Goal: Task Accomplishment & Management: Manage account settings

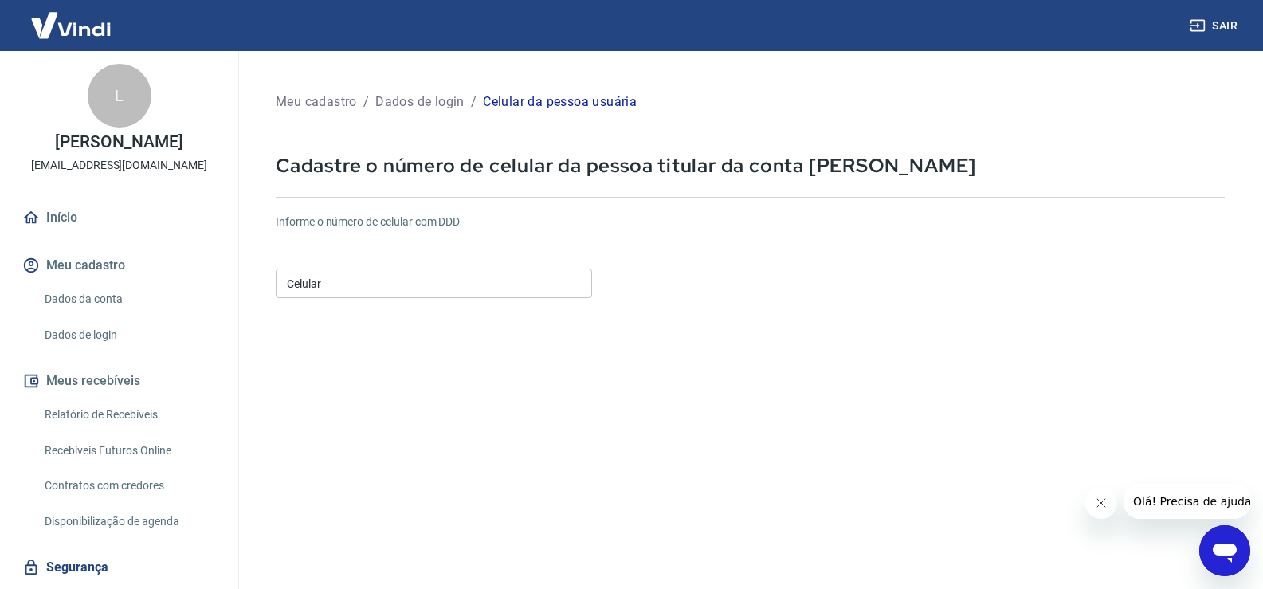
click at [345, 288] on input "Celular" at bounding box center [434, 282] width 316 height 29
paste input "[PHONE_NUMBER]"
click at [321, 279] on input "[PHONE_NUMBER]" at bounding box center [434, 282] width 316 height 29
click at [507, 287] on input "[PHONE_NUMBER]" at bounding box center [434, 282] width 316 height 29
drag, startPoint x: 416, startPoint y: 279, endPoint x: 265, endPoint y: 270, distance: 150.8
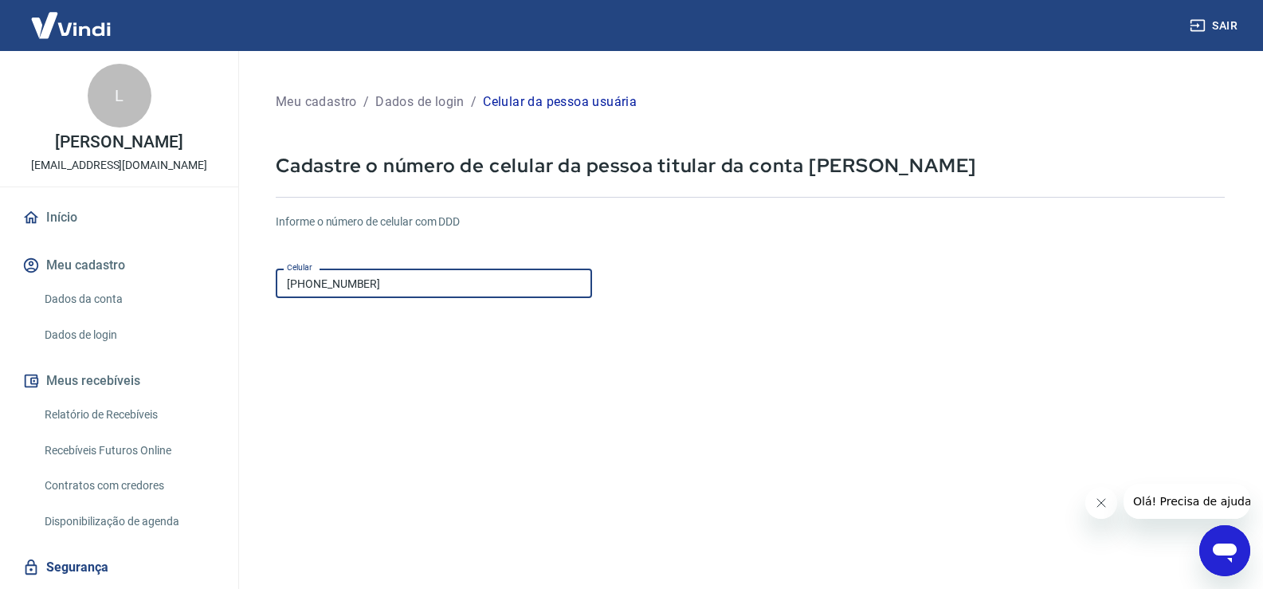
click at [265, 270] on div "Meu cadastro / Dados de login / Celular da pessoa usuária Cadastre o número de …" at bounding box center [749, 378] width 987 height 616
click at [408, 260] on div "Informe o número de celular com DDD Celular [PHONE_NUMBER] Celular" at bounding box center [750, 257] width 949 height 88
drag, startPoint x: 417, startPoint y: 281, endPoint x: 241, endPoint y: 271, distance: 175.6
click at [241, 271] on div "Meu cadastro / Dados de login / Celular da pessoa usuária Cadastre o número de …" at bounding box center [749, 368] width 1025 height 635
paste input "1) 99943-0395"
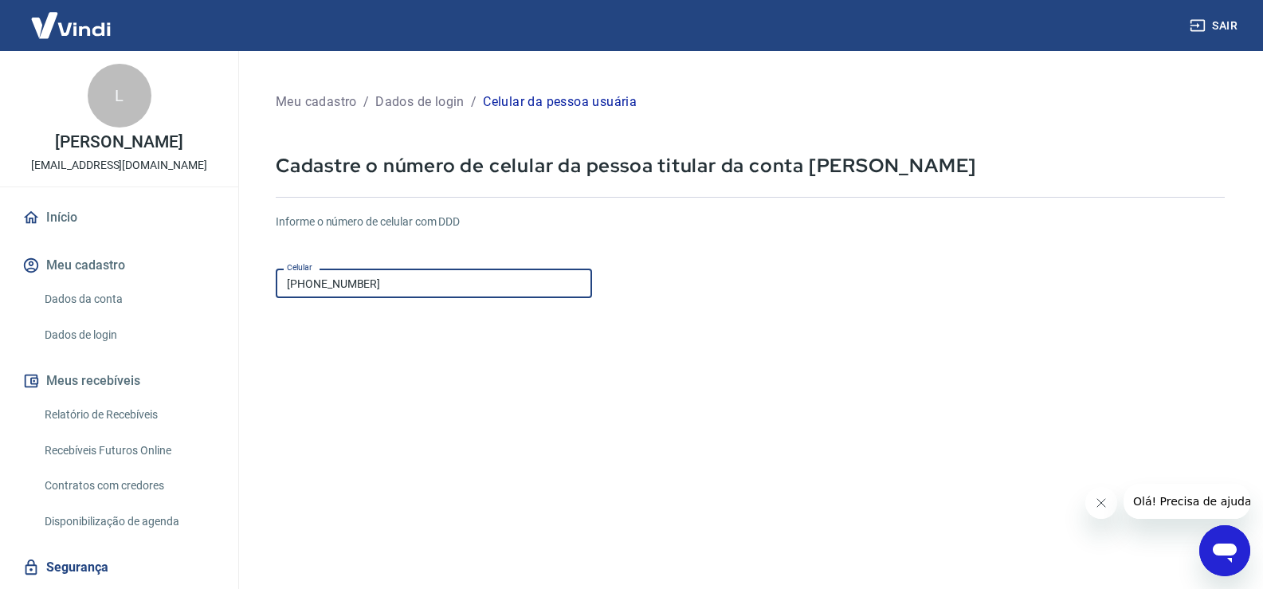
type input "(51) 99943-0395"
click at [336, 397] on form "Informe o número de celular com DDD Celular (51) 99943-0395 Celular Continuar C…" at bounding box center [750, 434] width 949 height 466
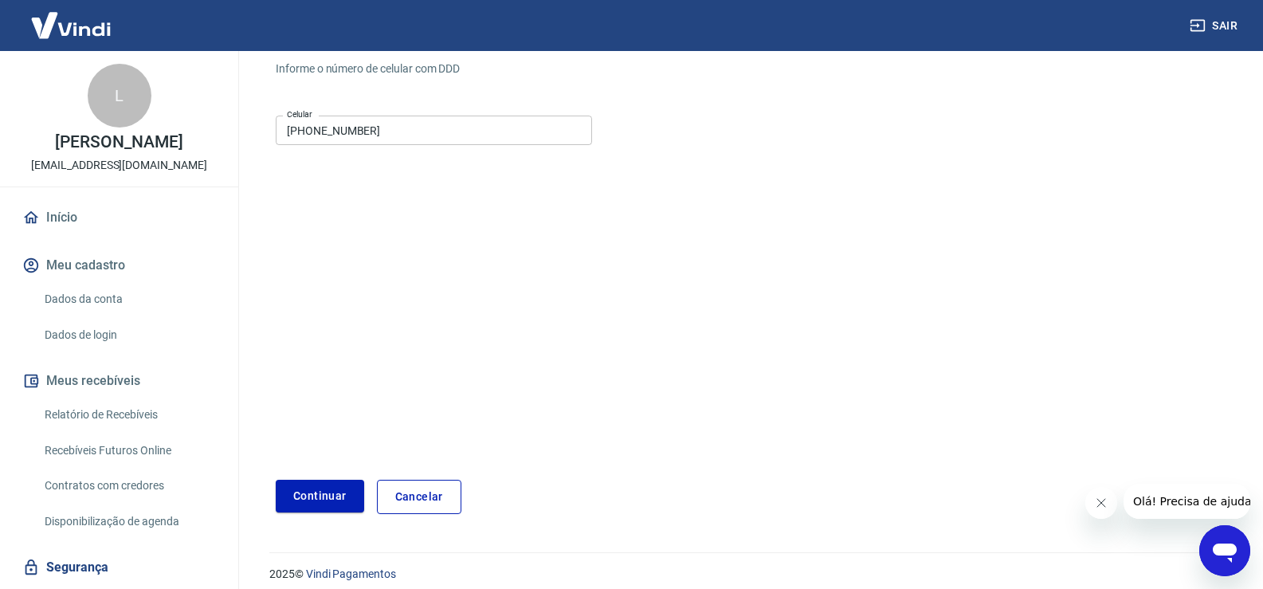
scroll to position [159, 0]
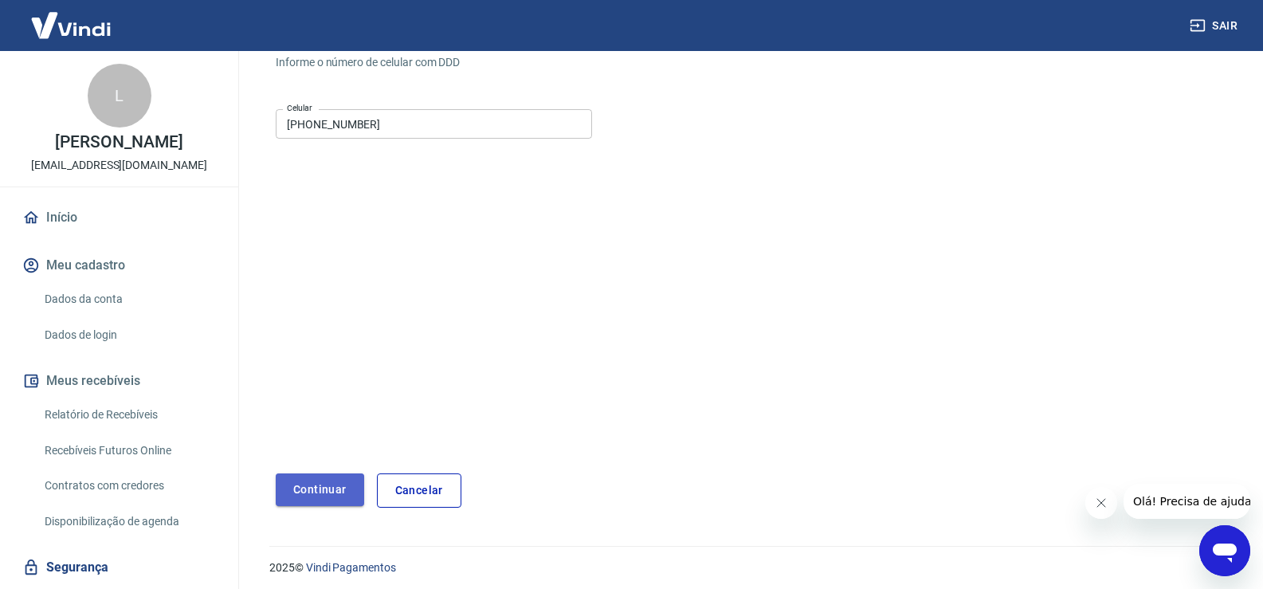
click at [322, 492] on button "Continuar" at bounding box center [320, 489] width 88 height 33
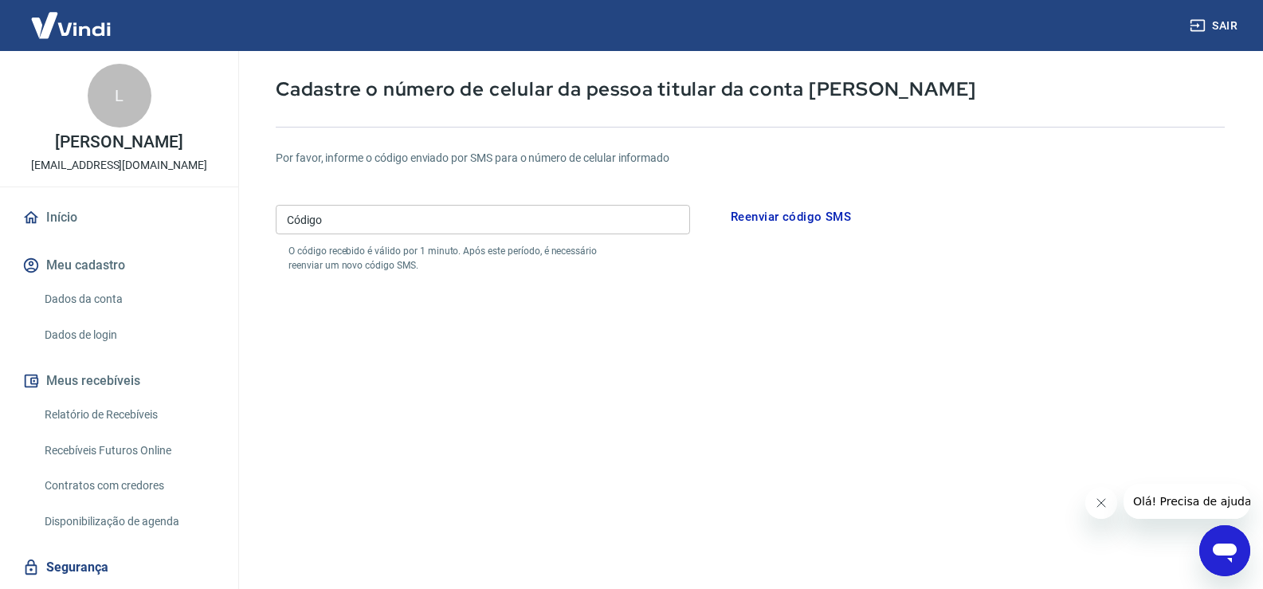
scroll to position [53, 0]
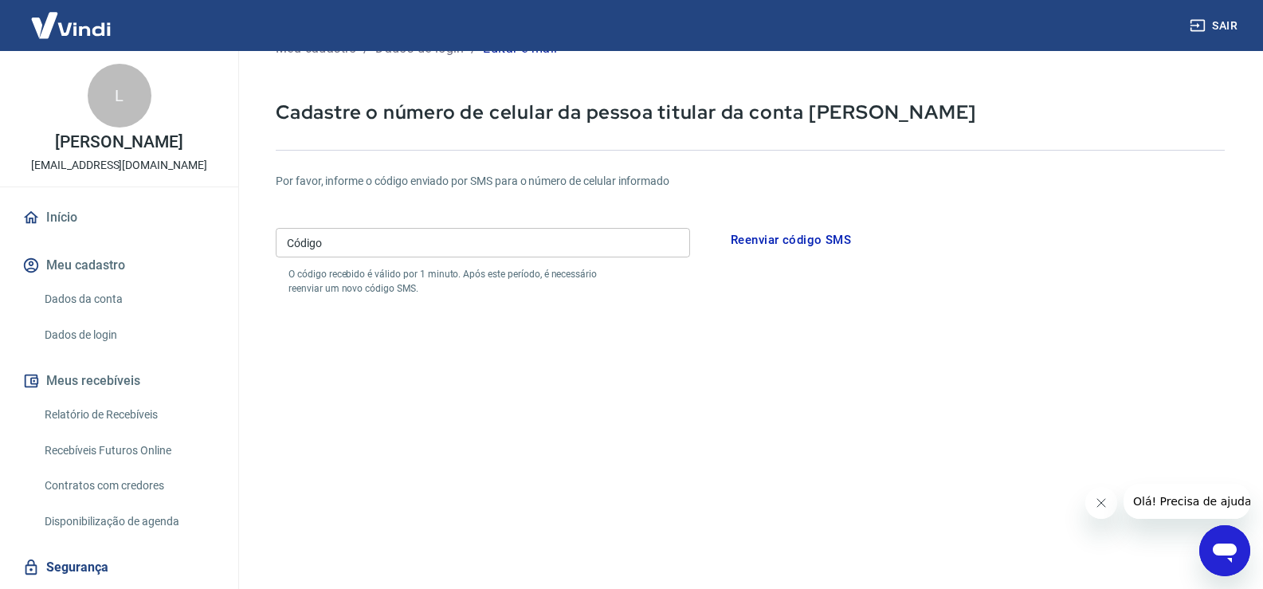
click at [643, 242] on input "Código" at bounding box center [483, 242] width 414 height 29
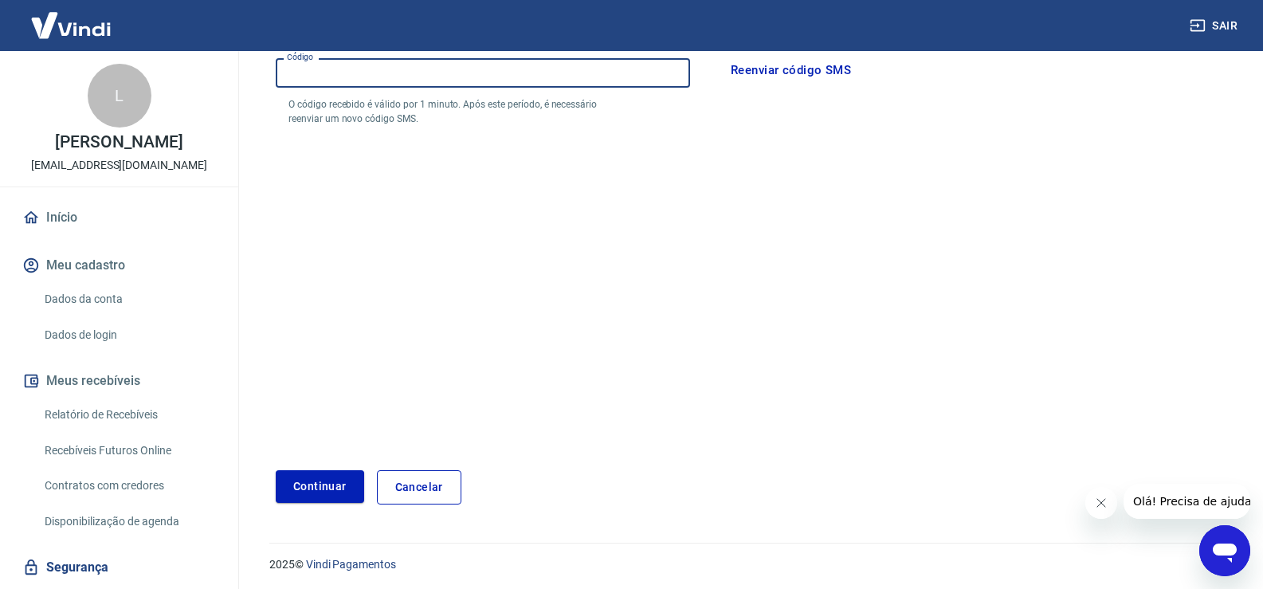
scroll to position [226, 0]
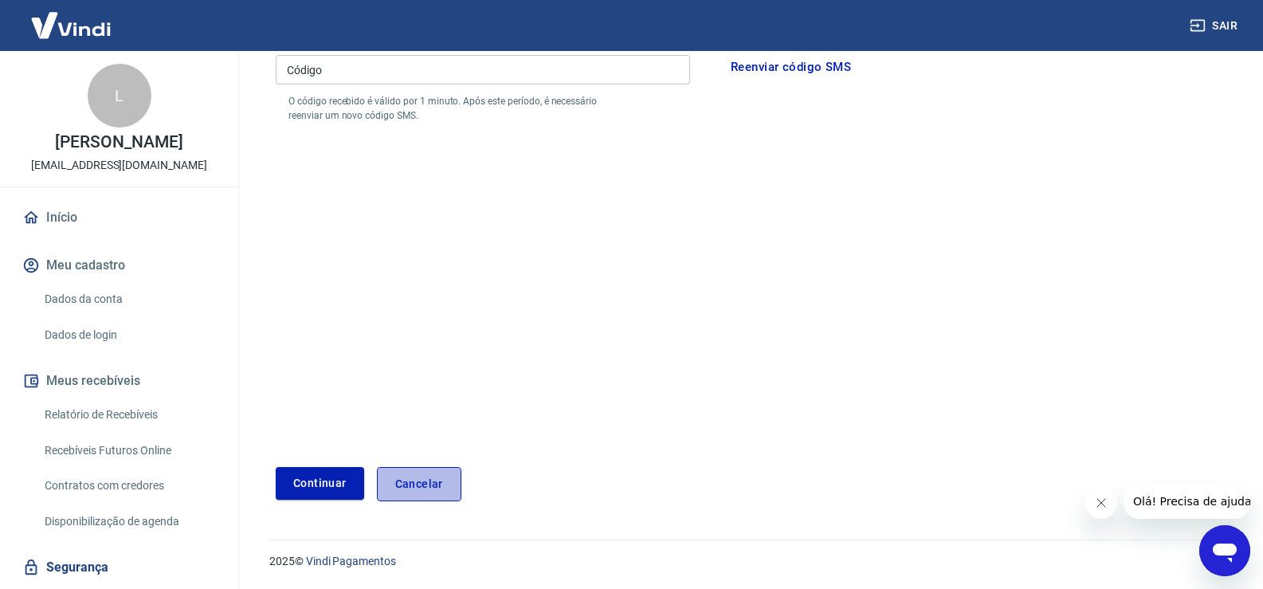
click at [439, 480] on link "Cancelar" at bounding box center [419, 484] width 84 height 34
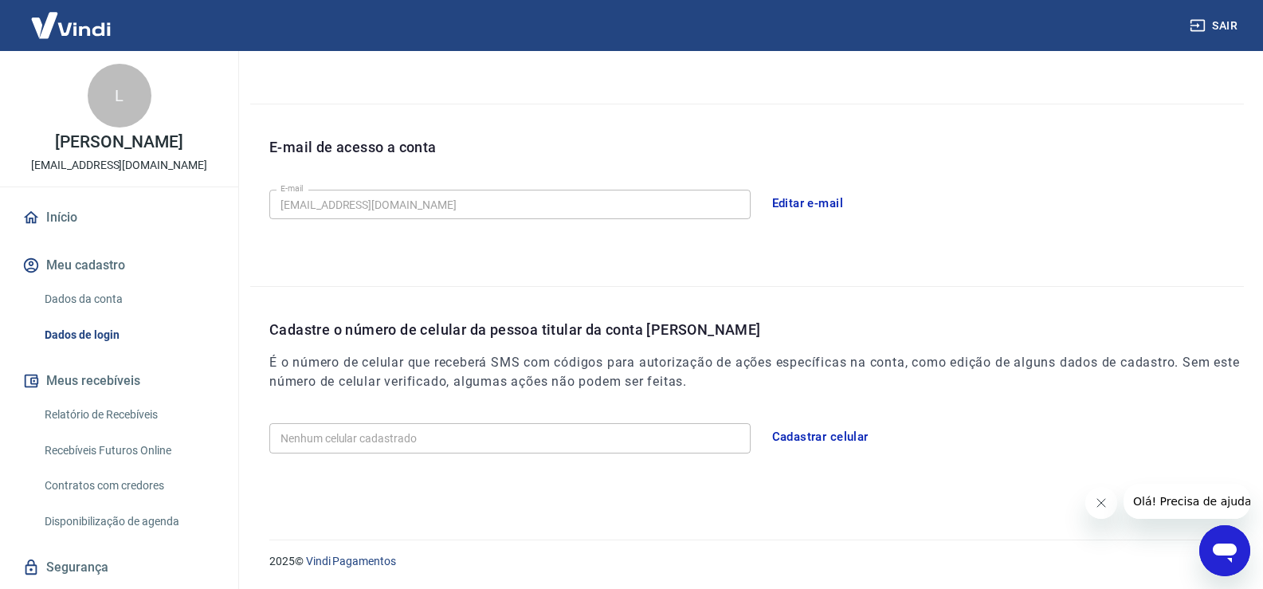
click at [836, 436] on button "Cadastrar celular" at bounding box center [820, 436] width 114 height 33
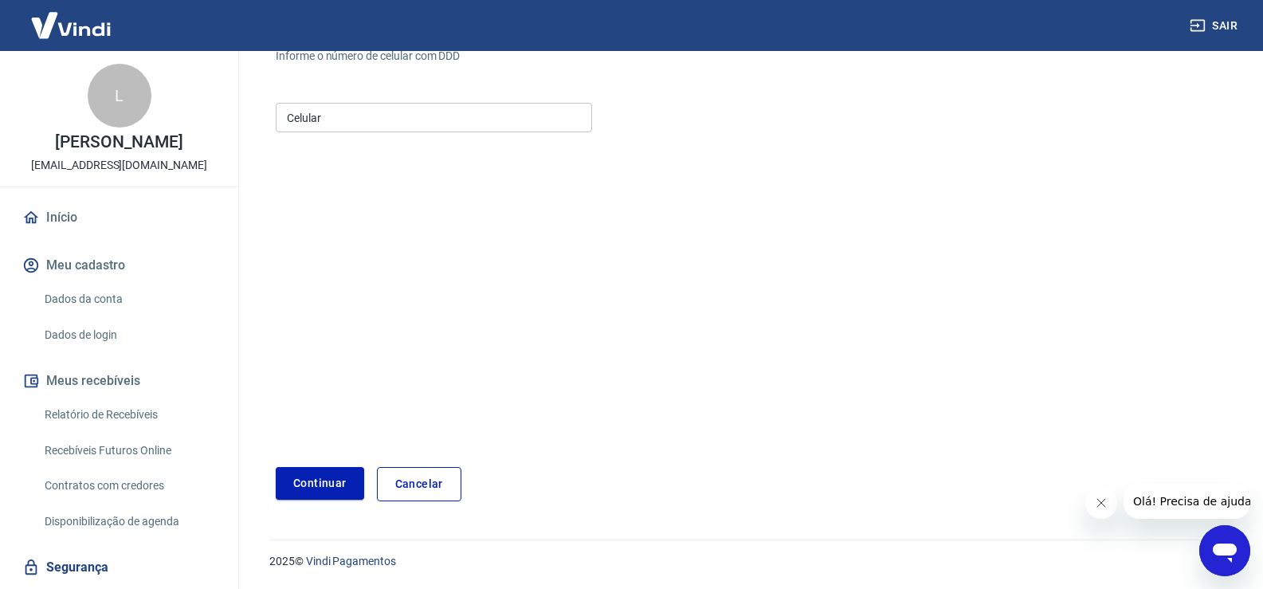
scroll to position [166, 0]
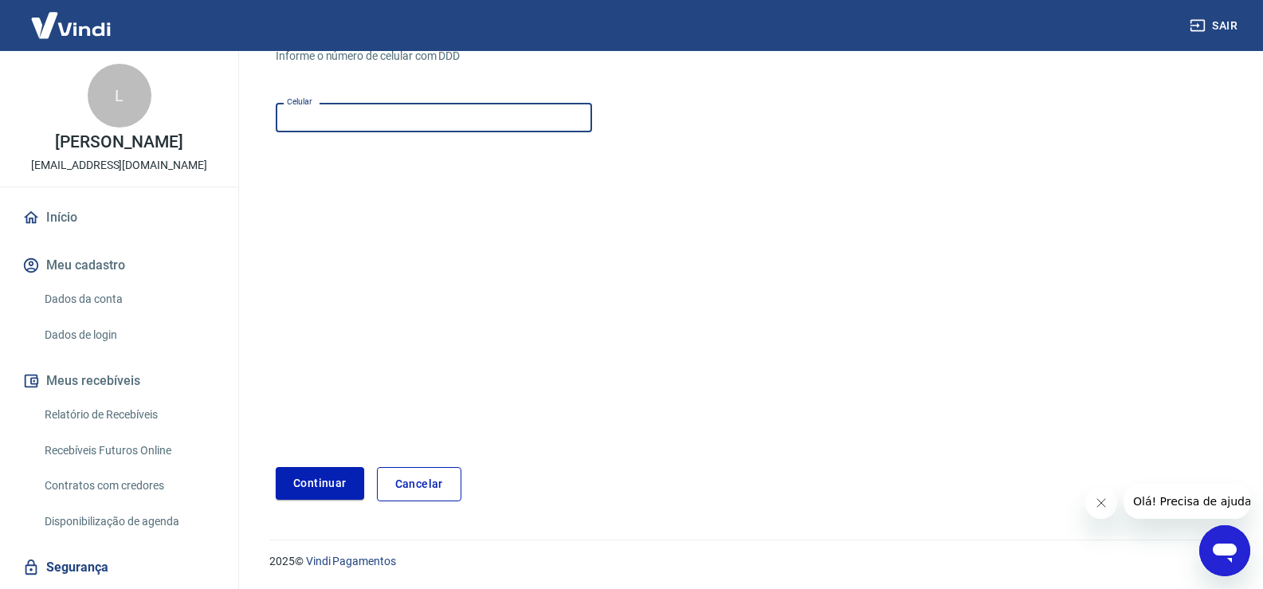
click at [381, 121] on input "Celular" at bounding box center [434, 117] width 316 height 29
type input "(51) 99683-7640"
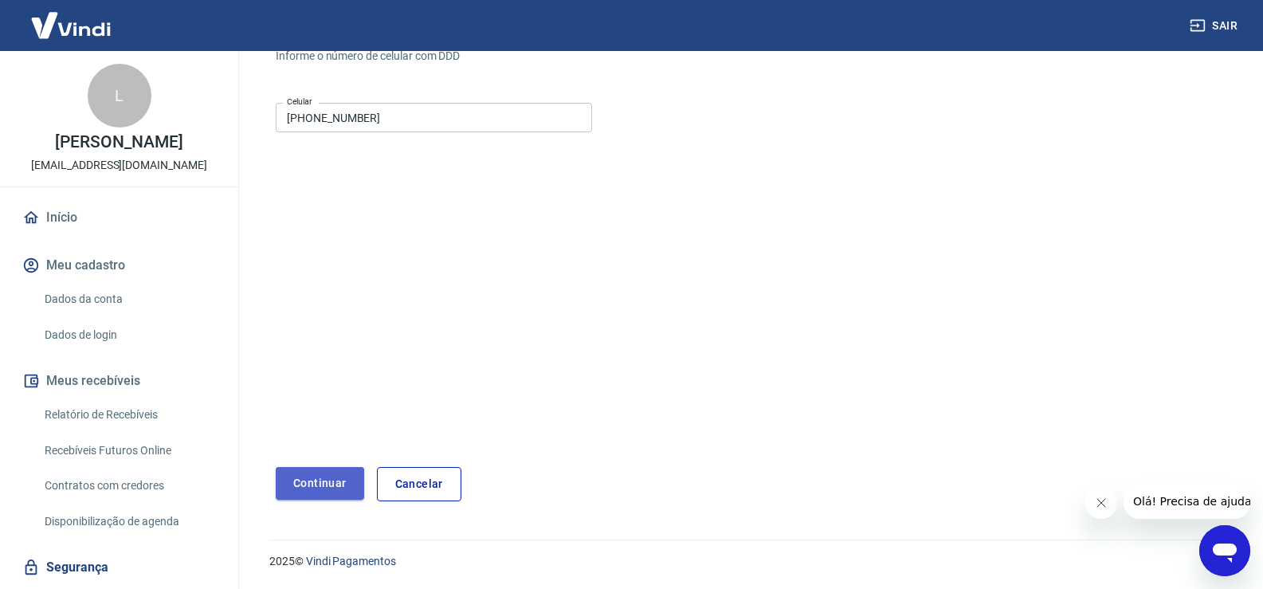
click at [347, 487] on button "Continuar" at bounding box center [320, 483] width 88 height 33
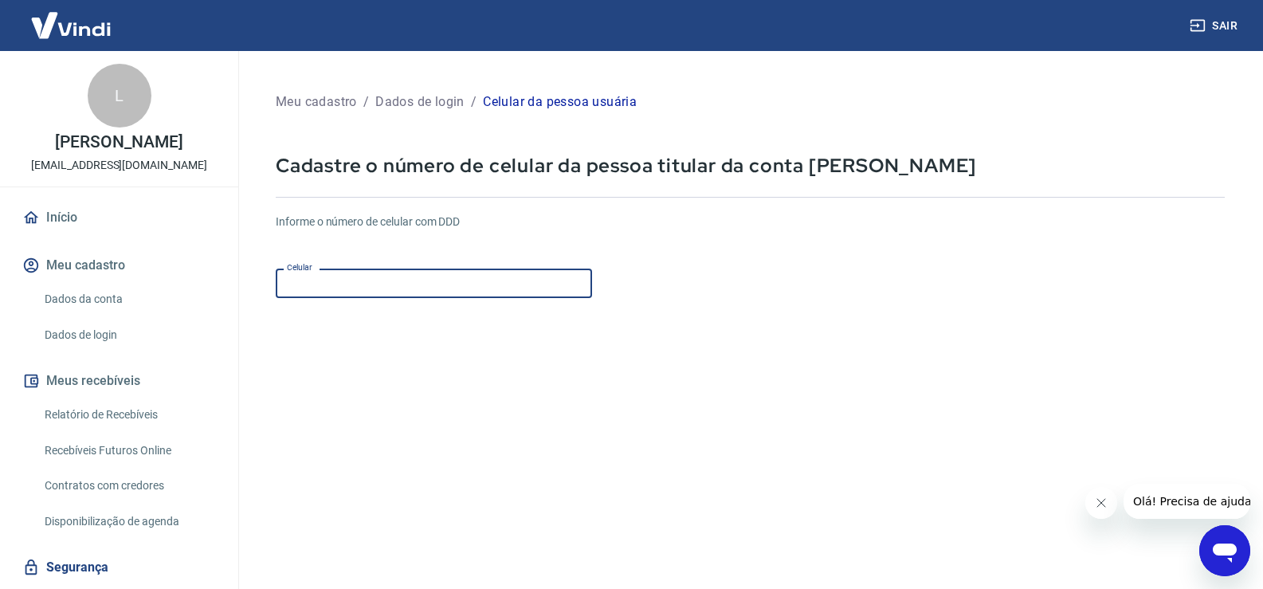
click at [367, 288] on input "Celular" at bounding box center [434, 282] width 316 height 29
type input "[PHONE_NUMBER]"
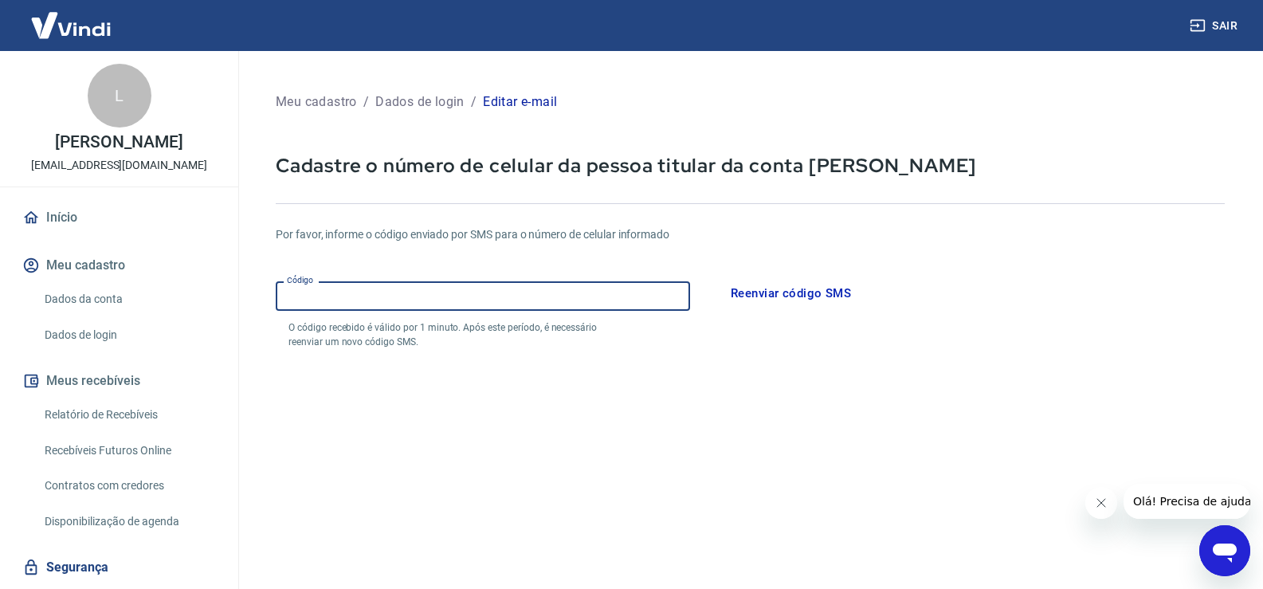
click at [422, 294] on input "Código" at bounding box center [483, 295] width 414 height 29
click at [476, 298] on input "Código" at bounding box center [483, 295] width 414 height 29
type input "503615"
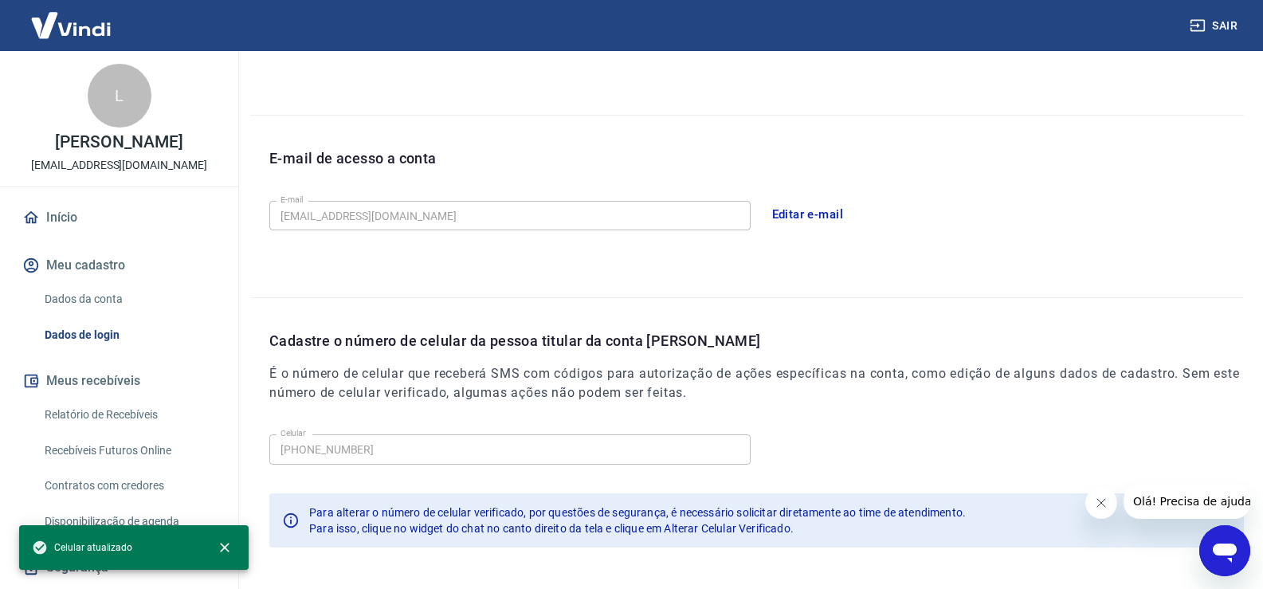
scroll to position [372, 0]
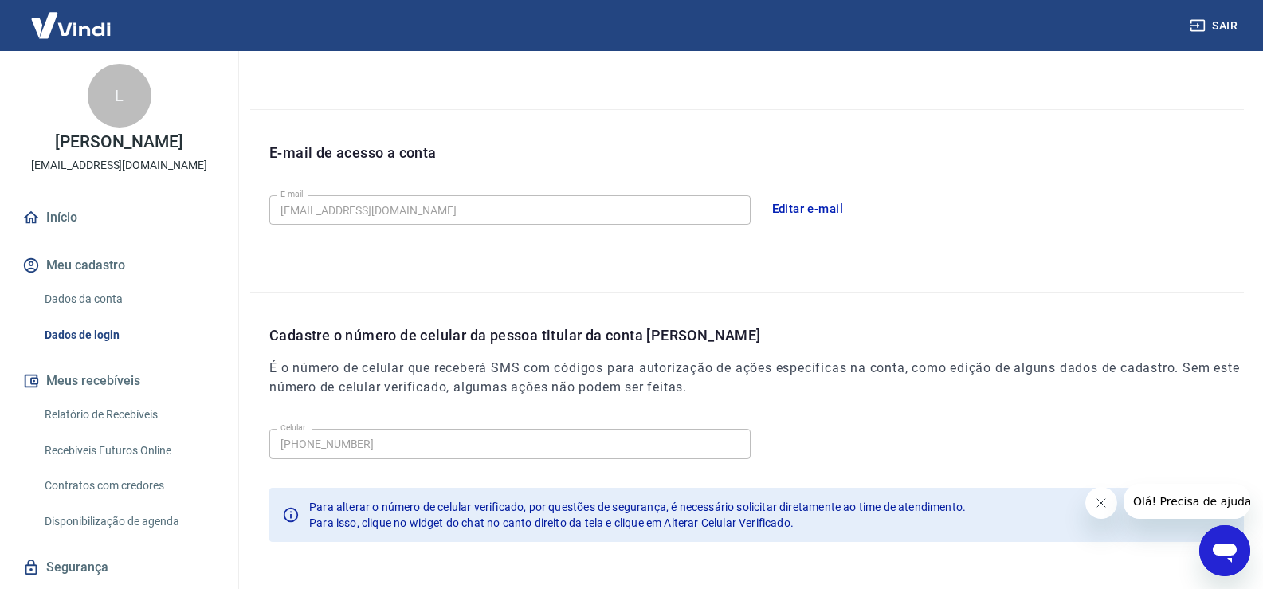
click at [949, 432] on div "Celular [PHONE_NUMBER] Celular" at bounding box center [756, 441] width 974 height 39
